Goal: Information Seeking & Learning: Learn about a topic

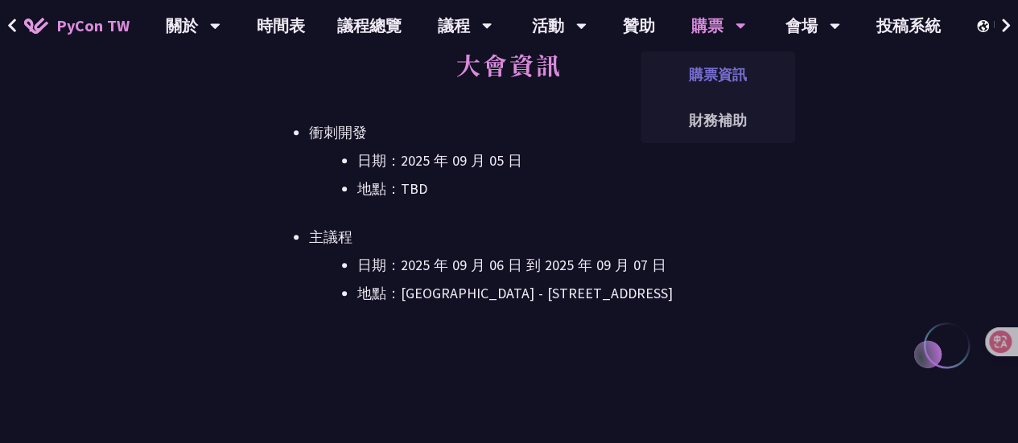
click at [712, 76] on link "購票資訊" at bounding box center [717, 75] width 154 height 38
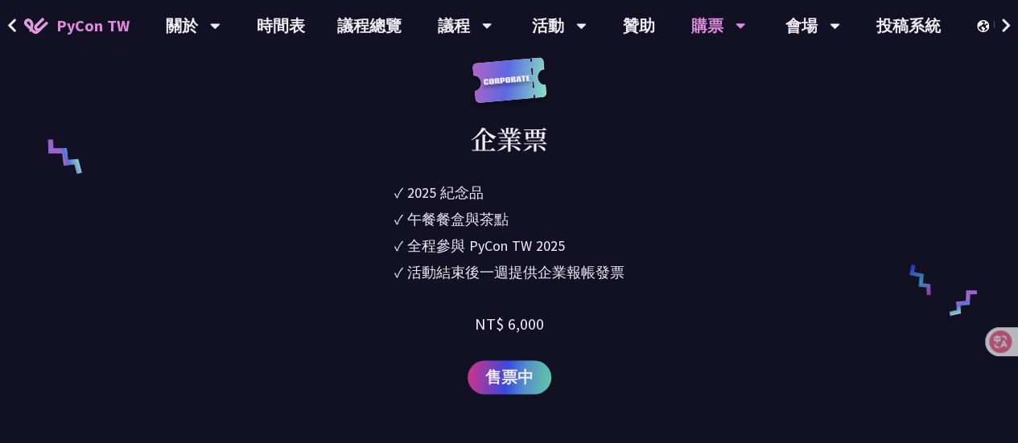
scroll to position [1061, 0]
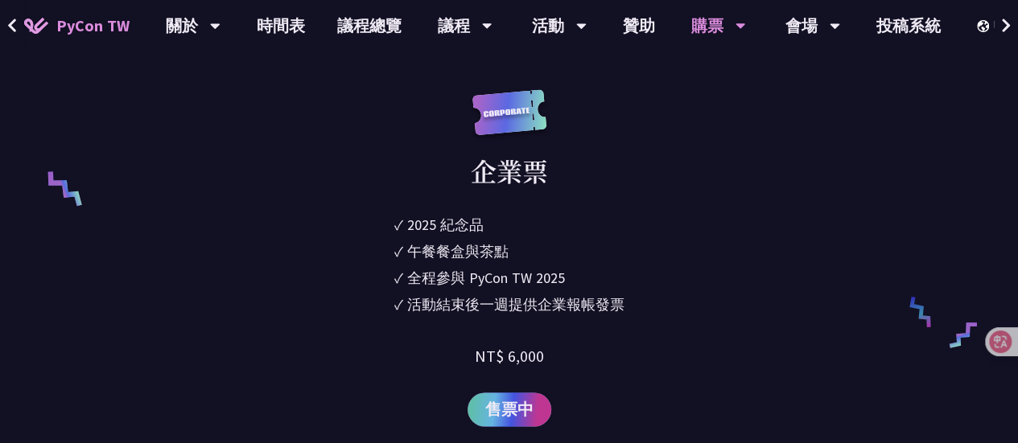
click at [516, 399] on span "售票中" at bounding box center [509, 409] width 48 height 24
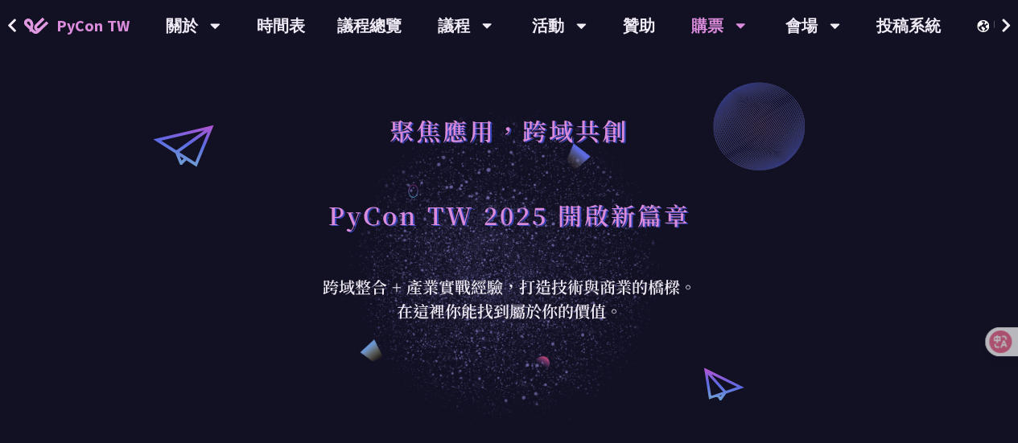
scroll to position [0, 0]
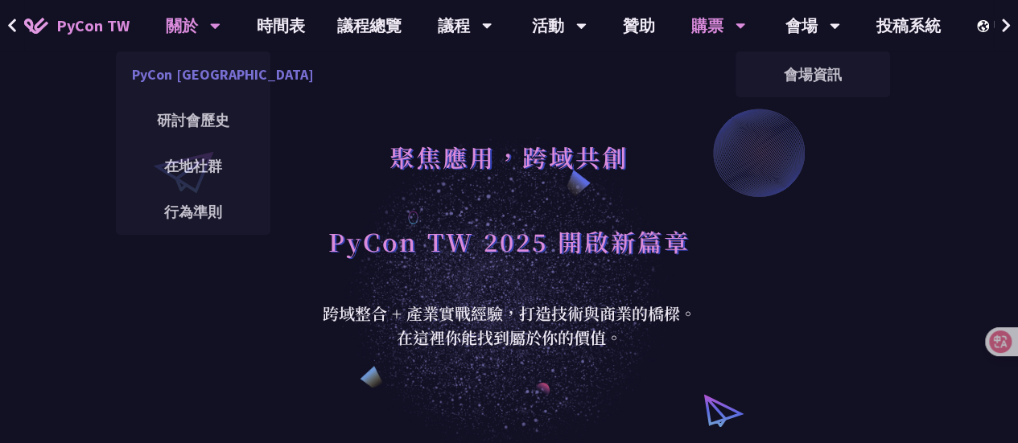
click at [195, 73] on link "PyCon [GEOGRAPHIC_DATA]" at bounding box center [193, 75] width 154 height 38
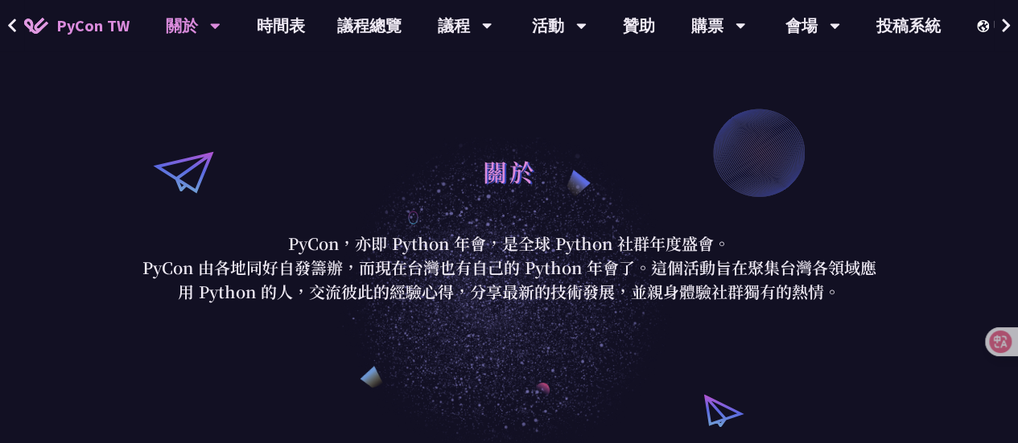
drag, startPoint x: 285, startPoint y: 247, endPoint x: 913, endPoint y: 292, distance: 629.8
click at [913, 292] on div "關於 PyCon，亦即 Python 年會，是全球 Python 社群年度盛會。 PyCon 由各地同好自發籌辦，而現在台灣也有自己的 Python 年會了。…" at bounding box center [509, 225] width 1018 height 450
copy div "PyCon，亦即 Python 年會，是全球 Python 社群年度盛會。 PyCon 由各地同好自發籌辦，而現在台灣也有自己的 Python 年會了。這個活…"
click at [740, 102] on div "關於 PyCon，亦即 Python 年會，是全球 Python 社群年度盛會。 PyCon 由各地同好自發籌辦，而現在台灣也有自己的 Python 年會了。…" at bounding box center [509, 225] width 1018 height 450
click at [803, 70] on link "會場資訊" at bounding box center [812, 75] width 154 height 38
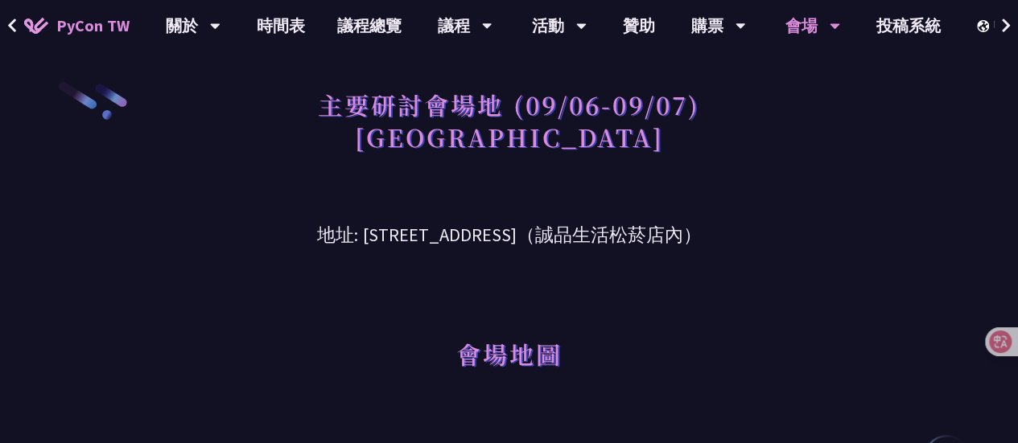
click at [481, 232] on h3 "地址: [STREET_ADDRESS]（誠品生活松菸店內）" at bounding box center [508, 223] width 747 height 52
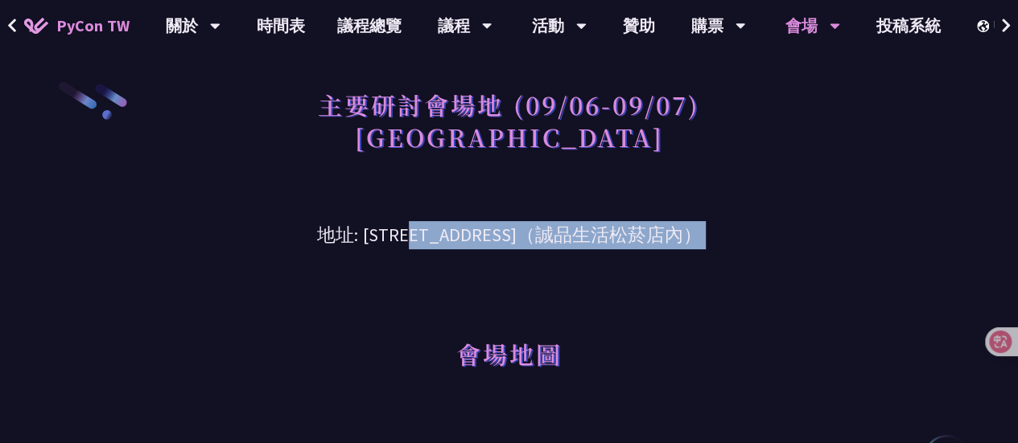
click at [481, 232] on h3 "地址: [STREET_ADDRESS]（誠品生活松菸店內）" at bounding box center [508, 223] width 747 height 52
copy div "地址: [STREET_ADDRESS]（誠品生活松菸店內）"
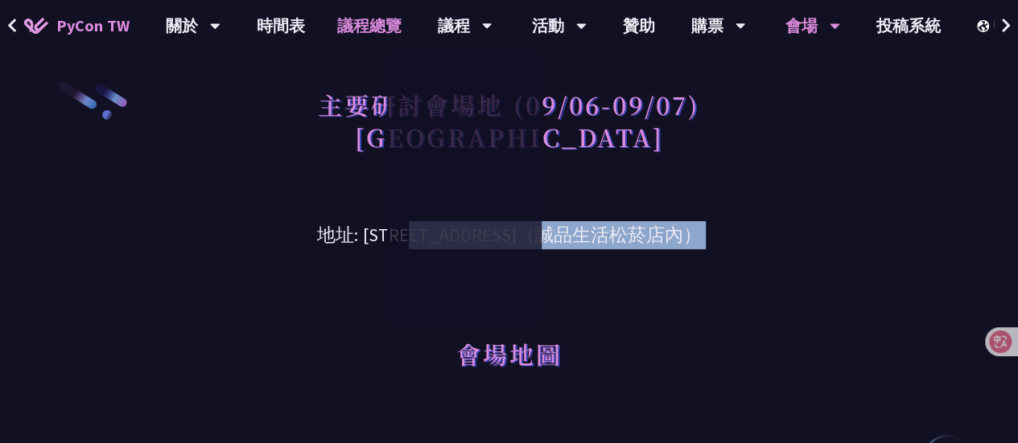
click at [385, 28] on link "議程總覽" at bounding box center [369, 25] width 97 height 51
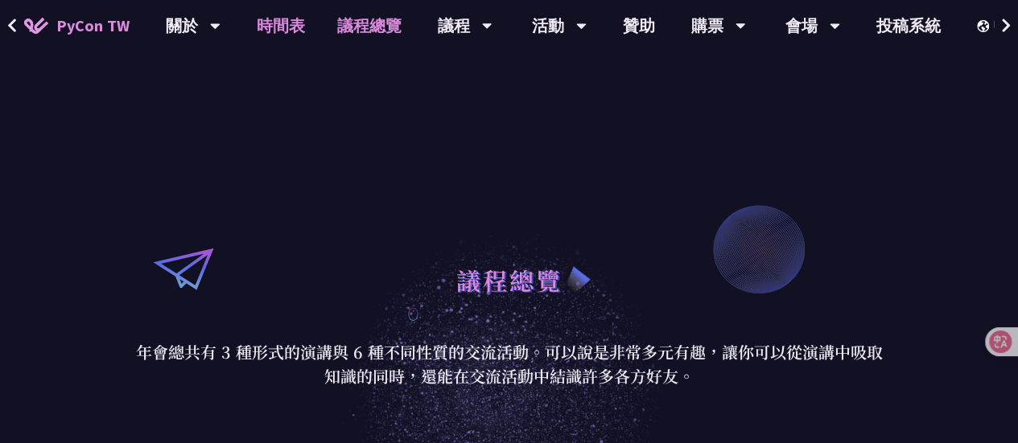
click at [269, 30] on link "時間表" at bounding box center [281, 25] width 80 height 51
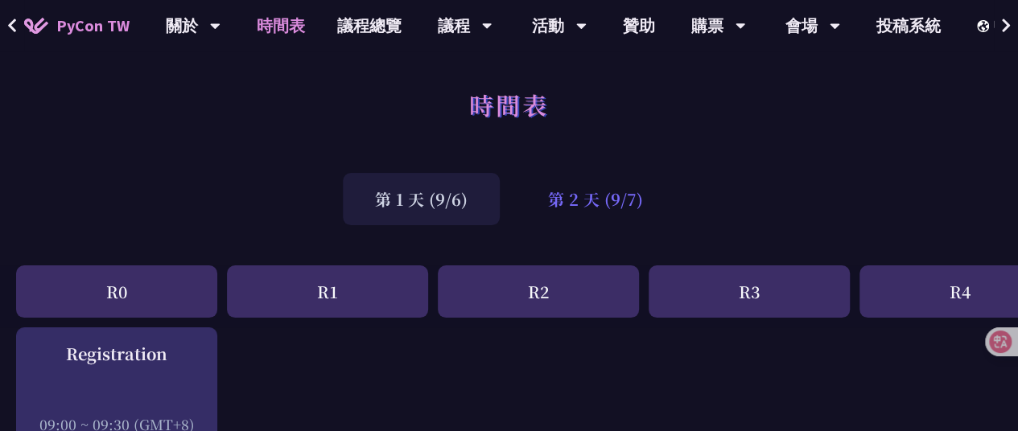
click at [584, 219] on div "第 2 天 (9/7)" at bounding box center [595, 199] width 159 height 52
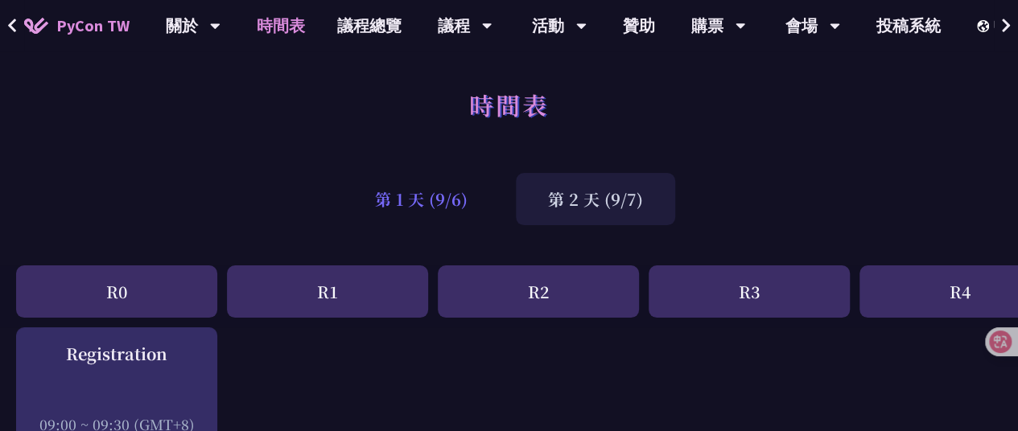
click at [450, 202] on div "第 1 天 (9/6)" at bounding box center [421, 199] width 157 height 52
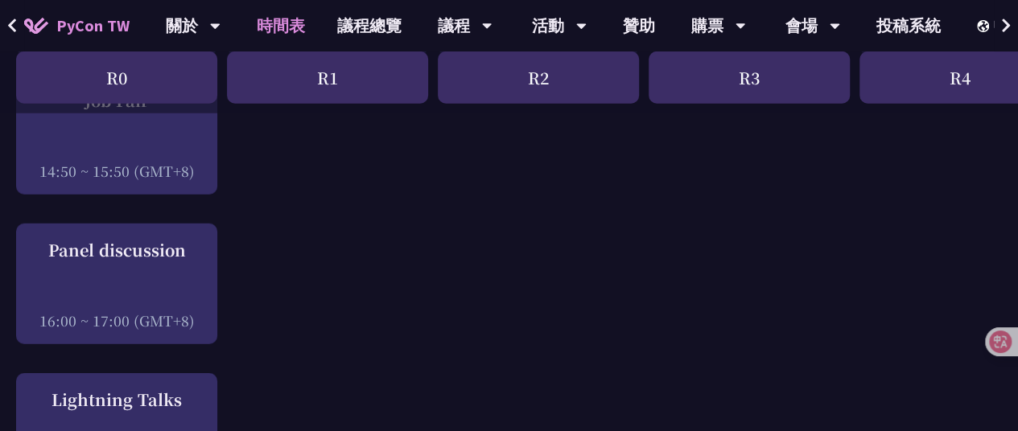
scroll to position [2011, 0]
